Goal: Find specific page/section

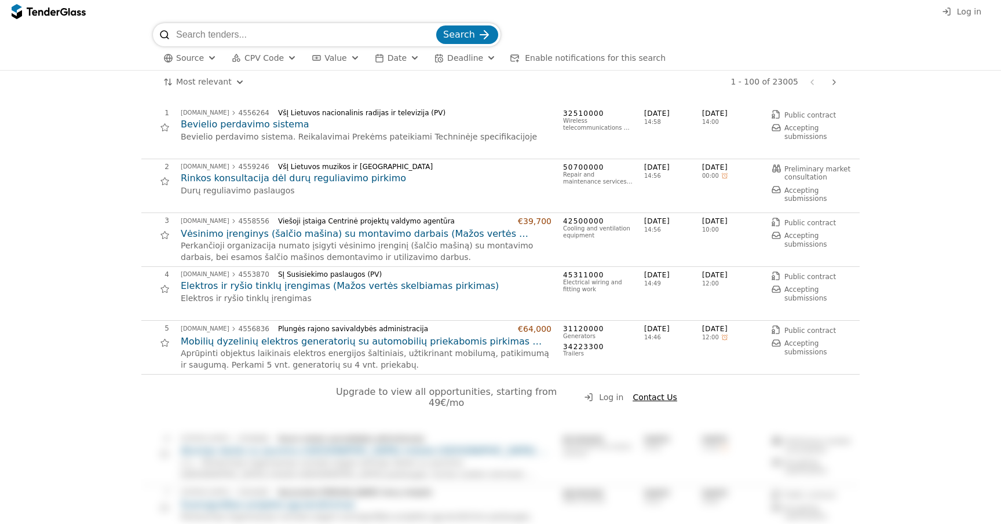
click at [312, 33] on input "search" at bounding box center [305, 34] width 258 height 23
type input "puslapis"
click at [436, 25] on button "Search" at bounding box center [467, 34] width 62 height 19
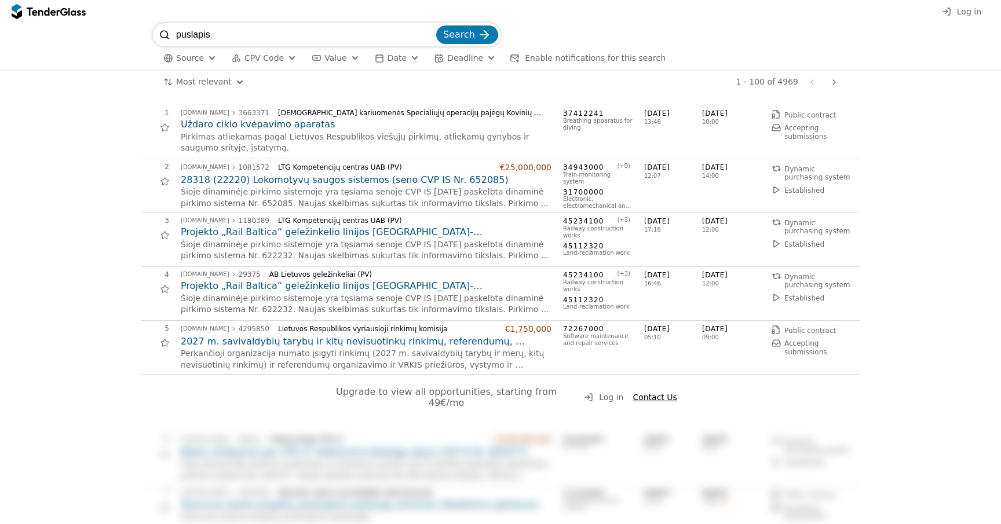
click at [197, 37] on input "puslapis" at bounding box center [305, 34] width 258 height 23
click at [436, 25] on button "Search" at bounding box center [467, 34] width 62 height 19
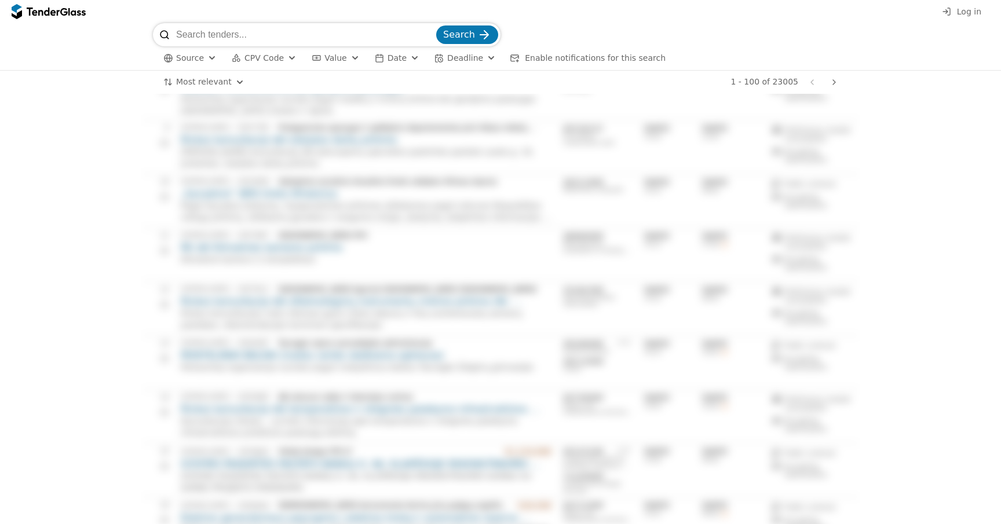
scroll to position [290, 0]
